Goal: Check status

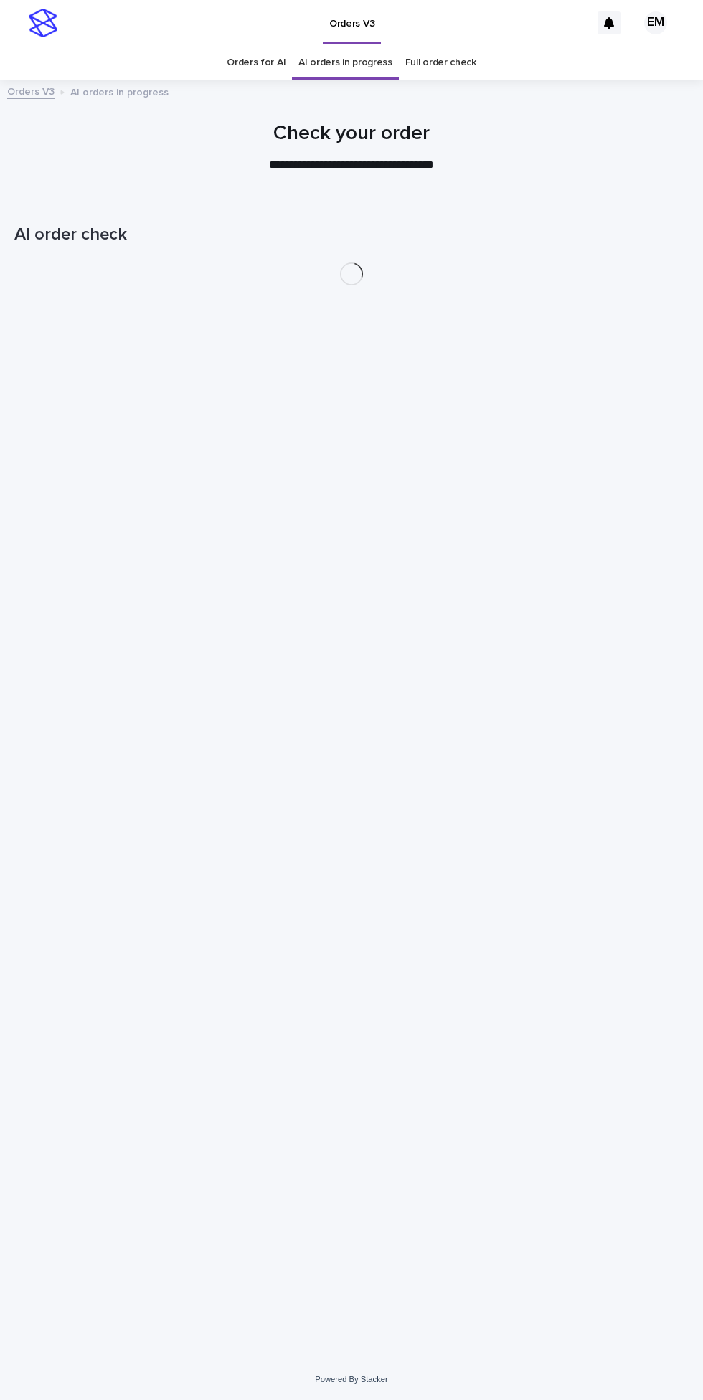
scroll to position [45, 0]
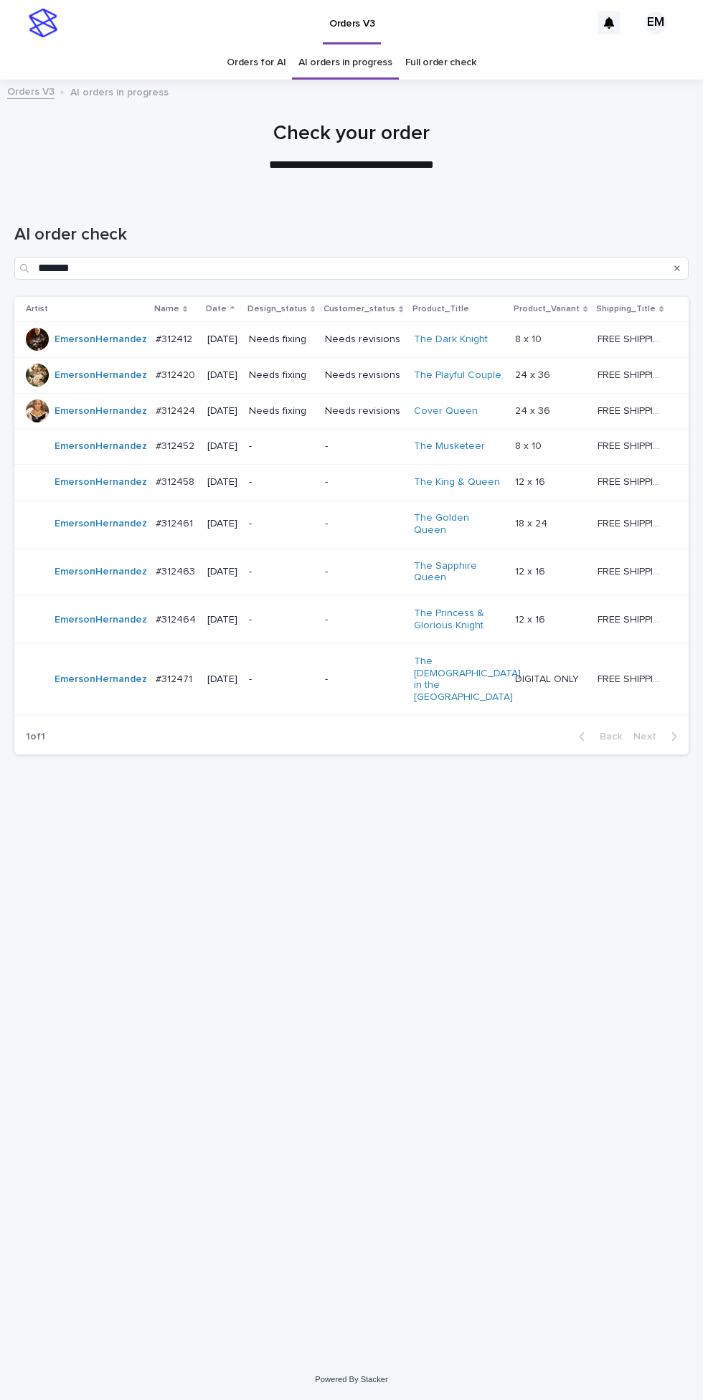
click at [361, 564] on td "-" at bounding box center [363, 572] width 88 height 48
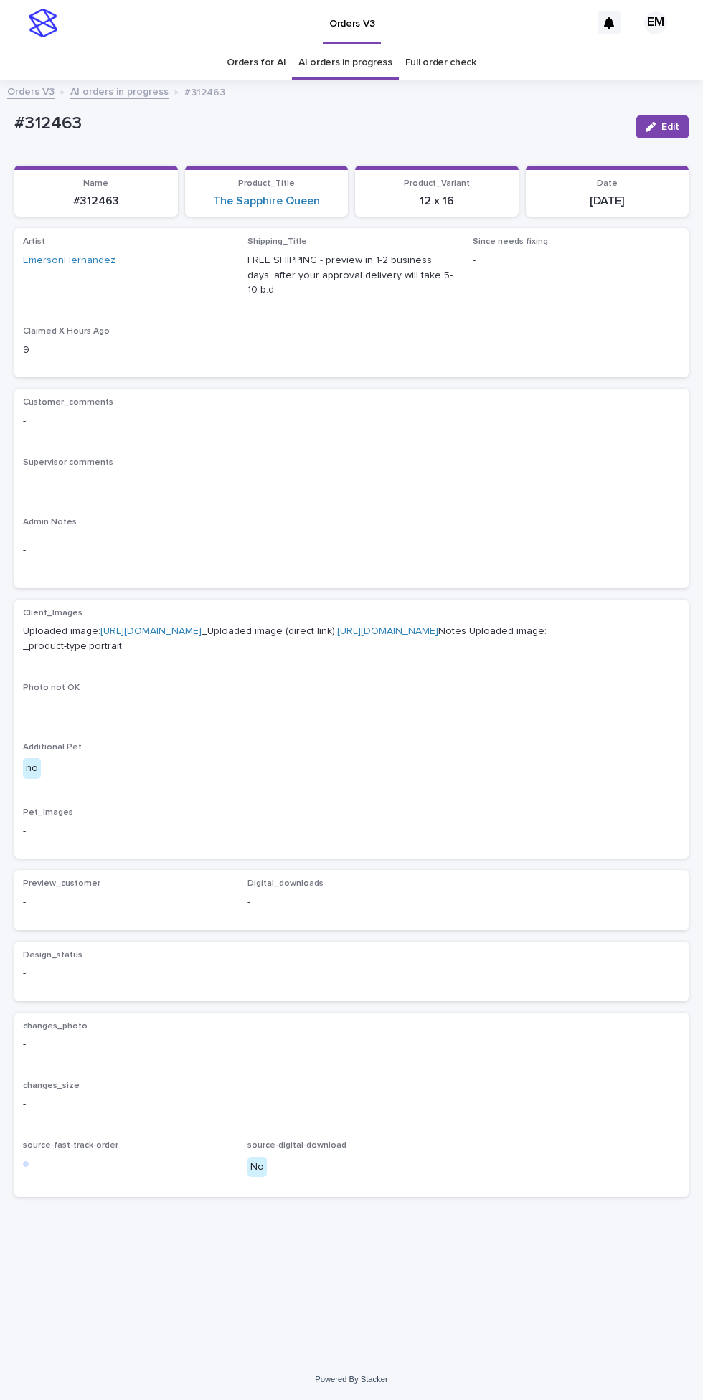
click at [438, 626] on link "[URL][DOMAIN_NAME]" at bounding box center [387, 631] width 101 height 10
click at [673, 122] on span "Edit" at bounding box center [670, 127] width 18 height 10
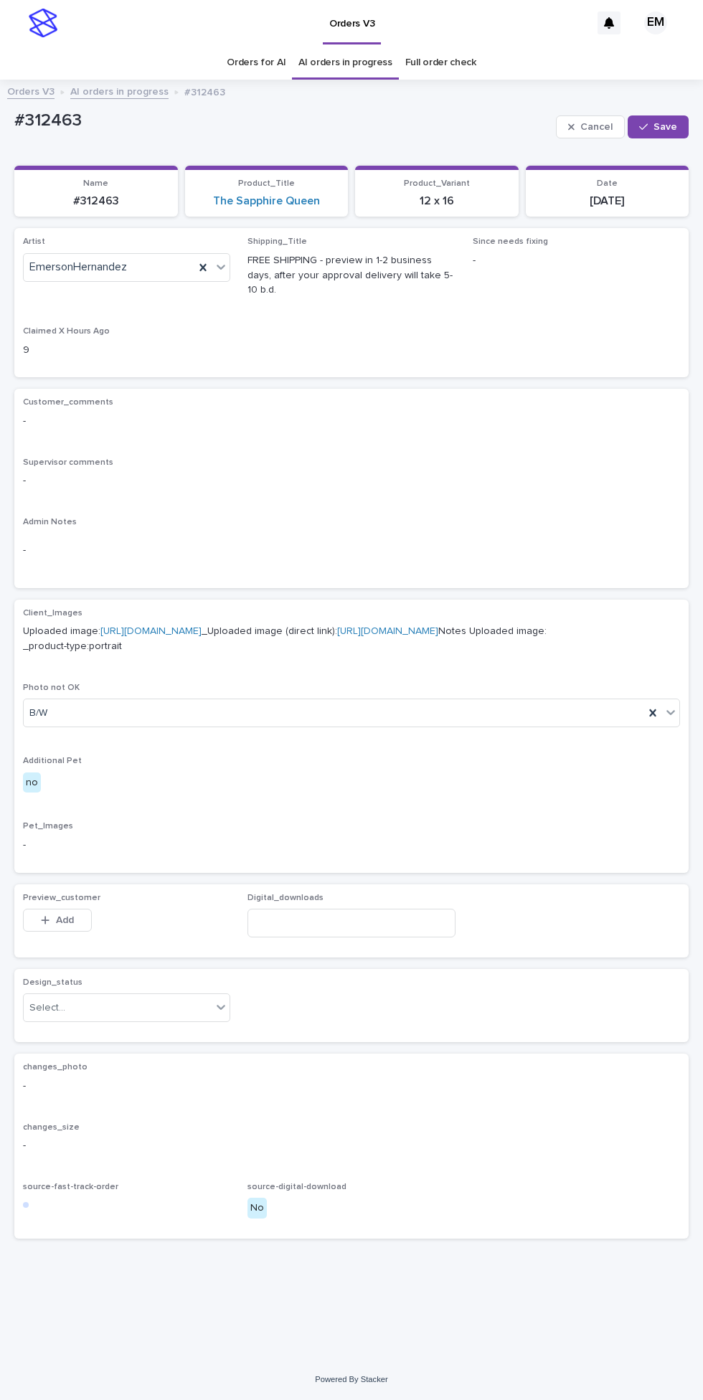
click at [667, 122] on span "Save" at bounding box center [665, 127] width 24 height 10
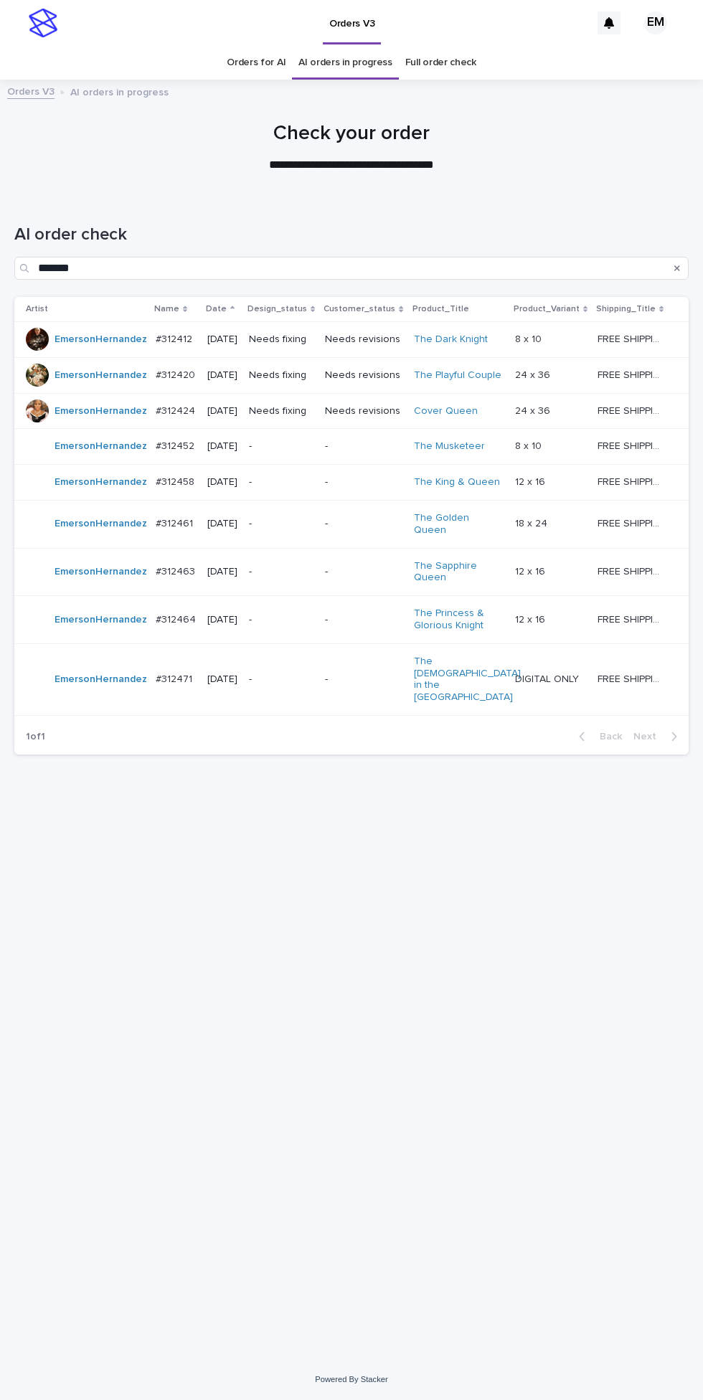
click at [371, 681] on p "-" at bounding box center [363, 679] width 77 height 12
